Goal: Use online tool/utility: Utilize a website feature to perform a specific function

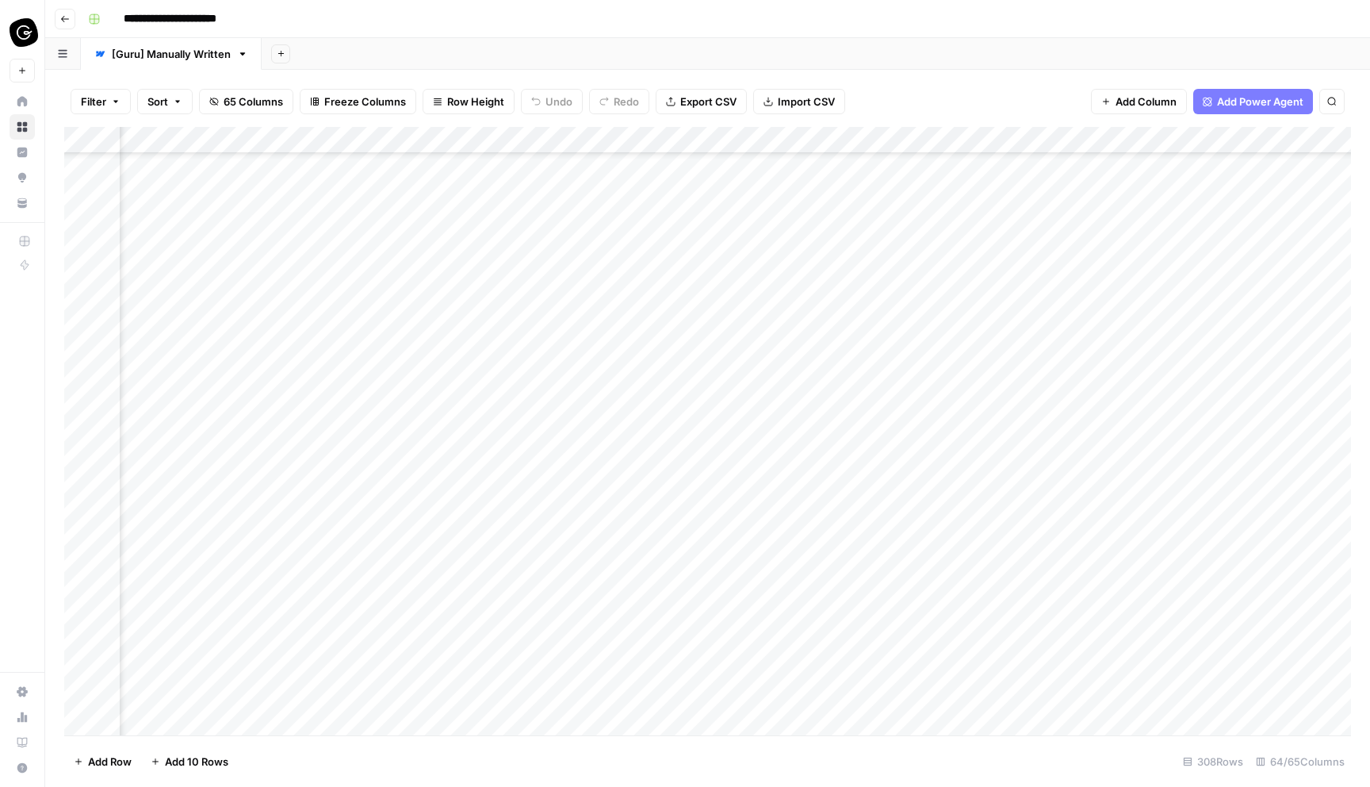
scroll to position [393, 2630]
click at [787, 142] on div "Add Column" at bounding box center [707, 431] width 1287 height 608
click at [826, 235] on span "Remaining Rows" at bounding box center [847, 233] width 100 height 16
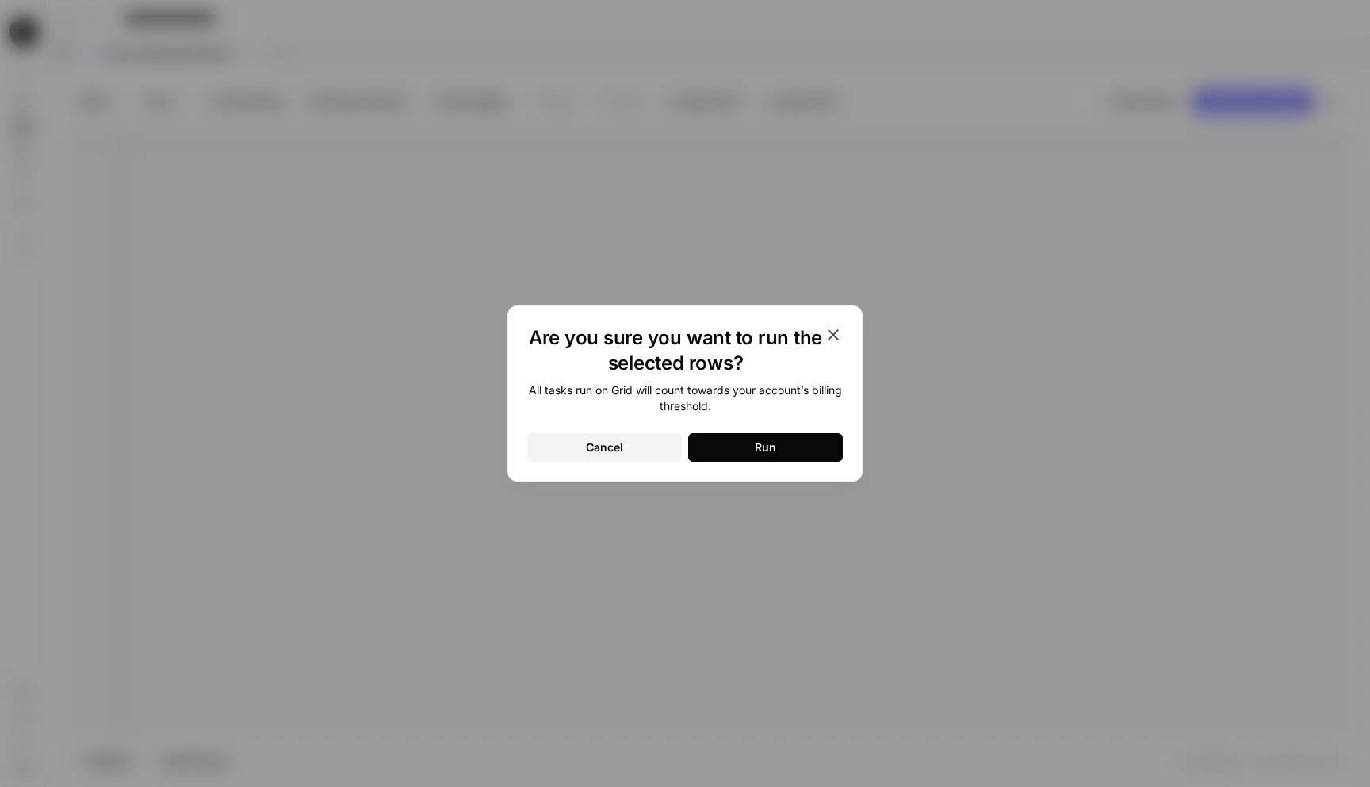
click at [807, 444] on button "Run" at bounding box center [765, 447] width 155 height 29
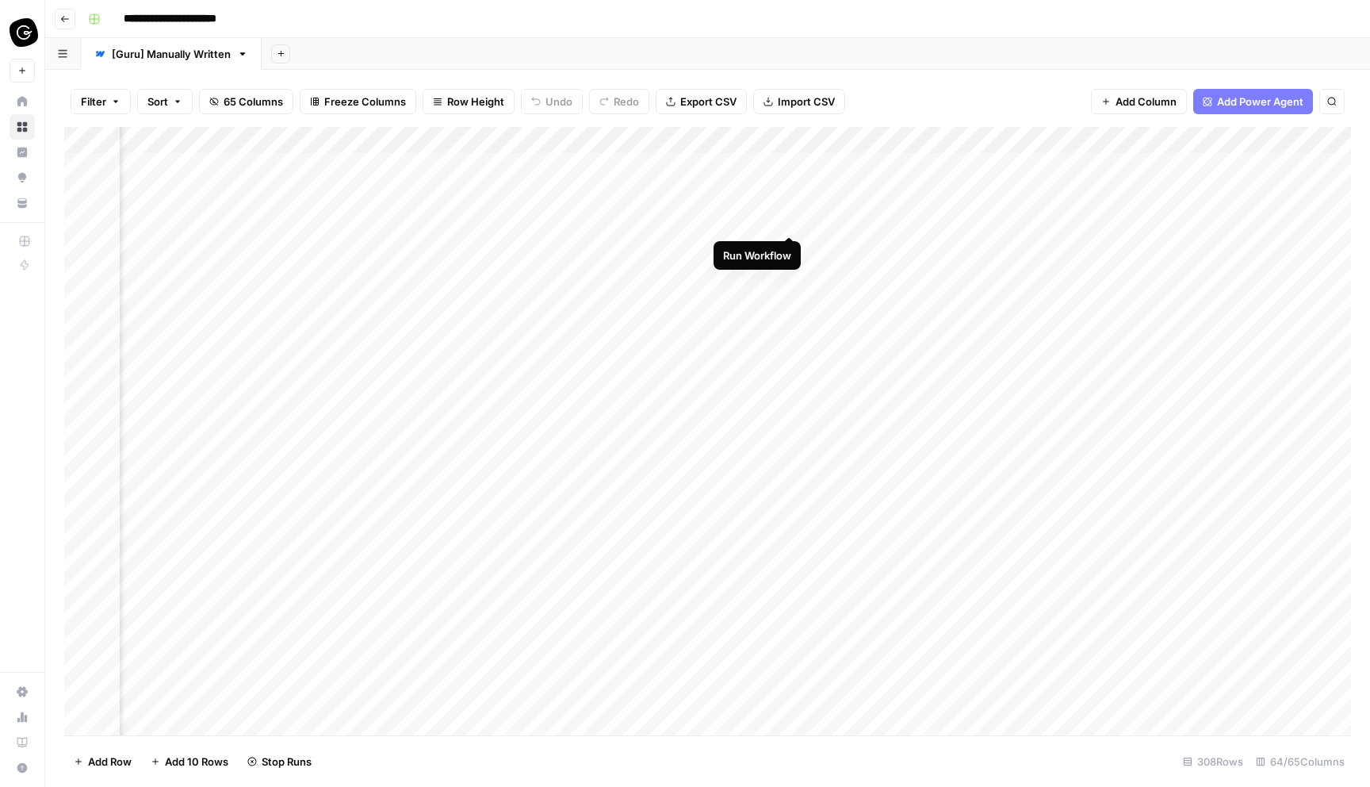
click at [784, 223] on div "Add Column" at bounding box center [707, 431] width 1287 height 608
click at [787, 278] on div "Add Column" at bounding box center [707, 431] width 1287 height 608
click at [792, 300] on div "Add Column" at bounding box center [707, 431] width 1287 height 608
click at [791, 324] on div "Add Column" at bounding box center [707, 431] width 1287 height 608
click at [793, 384] on div "Add Column" at bounding box center [707, 431] width 1287 height 608
